Goal: Information Seeking & Learning: Learn about a topic

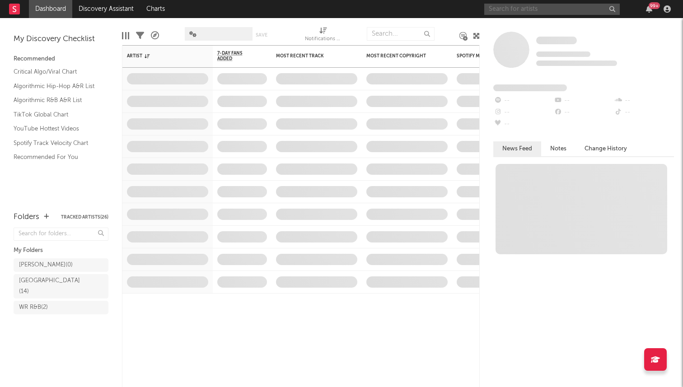
click at [545, 7] on input "text" at bounding box center [552, 9] width 136 height 11
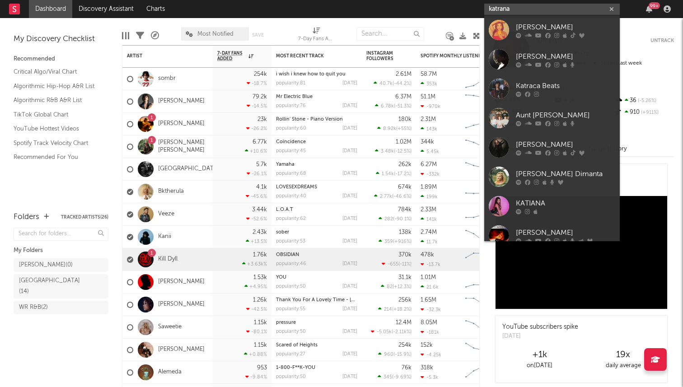
click at [493, 7] on input "katrana" at bounding box center [552, 9] width 136 height 11
click at [496, 10] on input "katrana" at bounding box center [552, 9] width 136 height 11
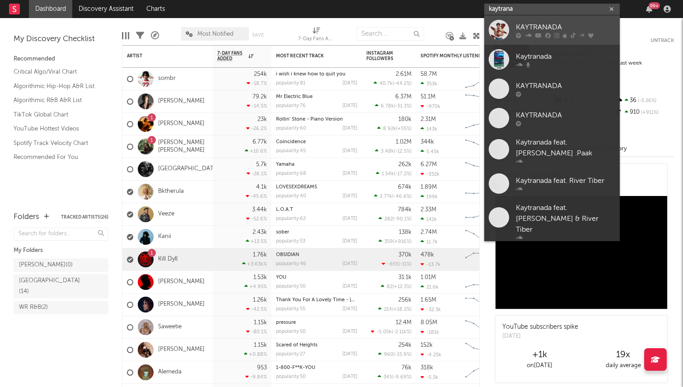
type input "kaytrana"
click at [540, 28] on div "KAYTRANADA" at bounding box center [565, 27] width 99 height 11
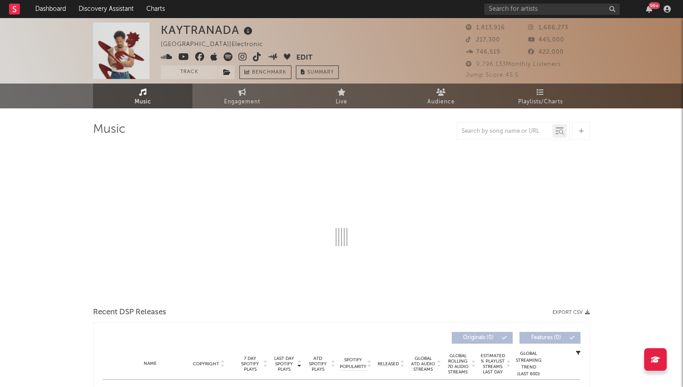
select select "6m"
